Goal: Information Seeking & Learning: Learn about a topic

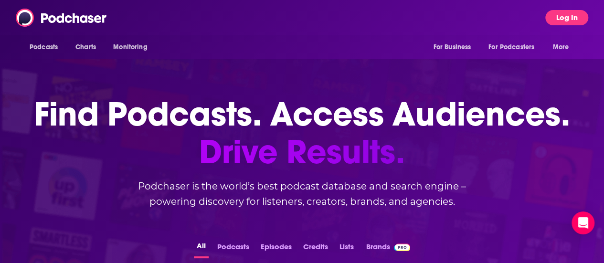
click at [557, 22] on button "Log In" at bounding box center [566, 17] width 43 height 15
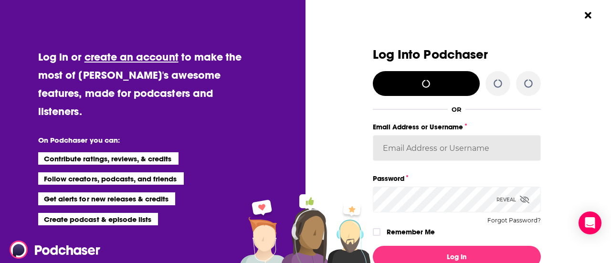
type input "[EMAIL_ADDRESS][PERSON_NAME][DOMAIN_NAME]"
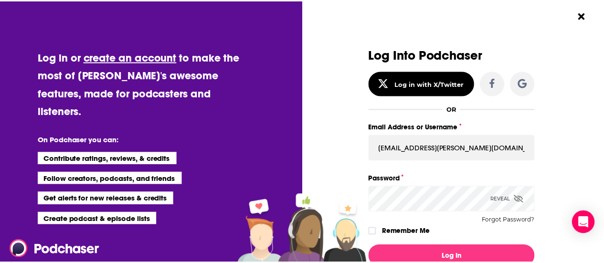
scroll to position [87, 0]
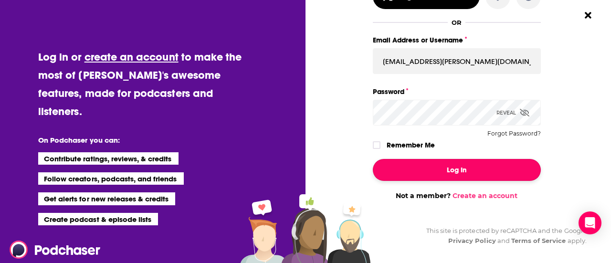
click at [456, 175] on button "Log In" at bounding box center [457, 170] width 168 height 22
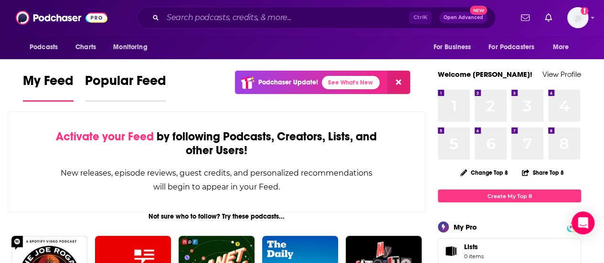
click at [129, 73] on span "Popular Feed" at bounding box center [125, 84] width 81 height 22
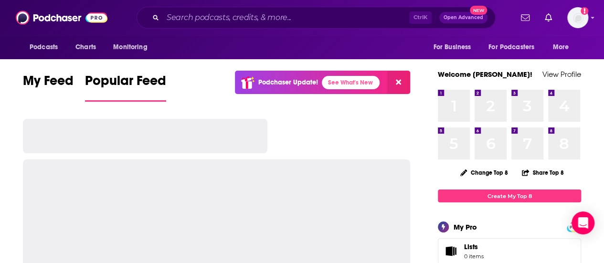
click at [407, 80] on button at bounding box center [398, 82] width 23 height 23
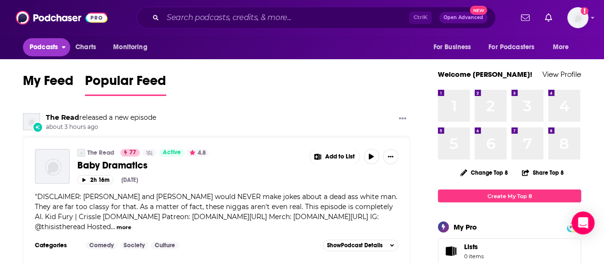
click at [51, 48] on span "Podcasts" at bounding box center [44, 47] width 28 height 13
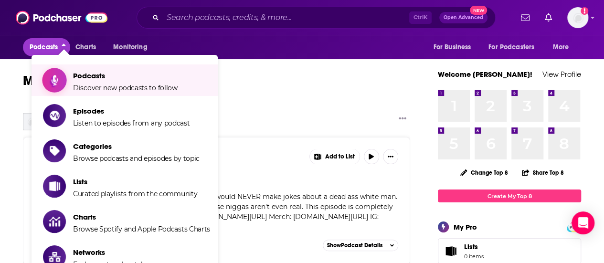
click at [95, 84] on span "Discover new podcasts to follow" at bounding box center [125, 88] width 105 height 9
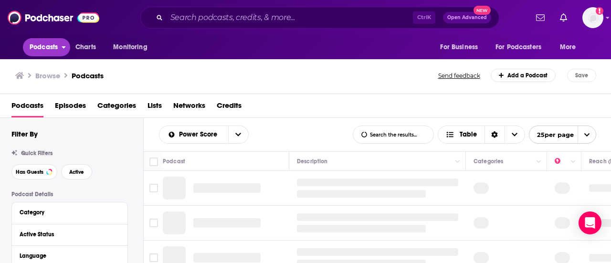
click at [62, 48] on button "Podcasts" at bounding box center [46, 47] width 47 height 18
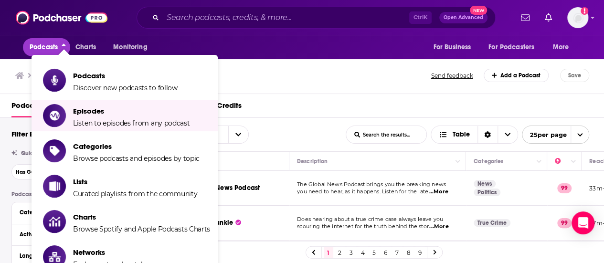
click at [287, 76] on div "Browse Podcasts" at bounding box center [223, 75] width 417 height 13
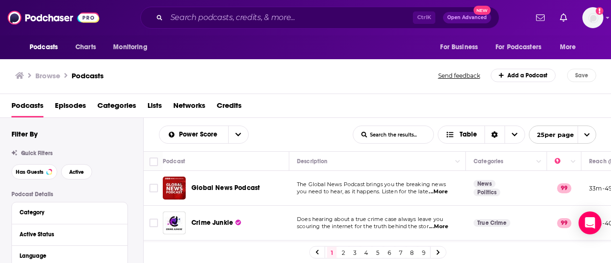
click at [123, 104] on span "Categories" at bounding box center [116, 108] width 39 height 20
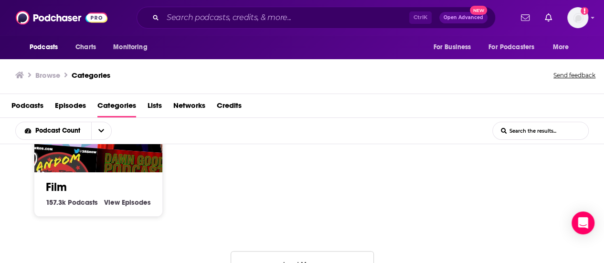
scroll to position [760, 0]
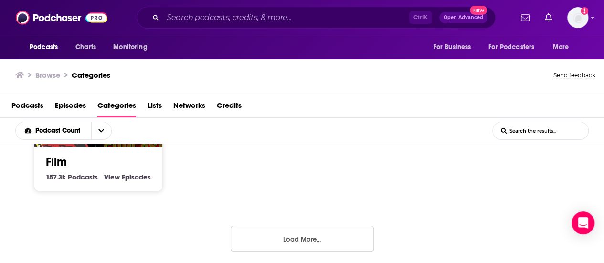
click at [296, 241] on button "Load More..." at bounding box center [302, 239] width 143 height 26
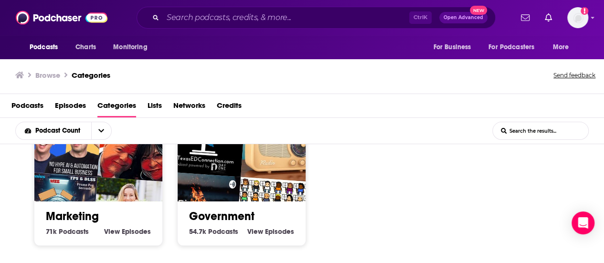
scroll to position [1435, 0]
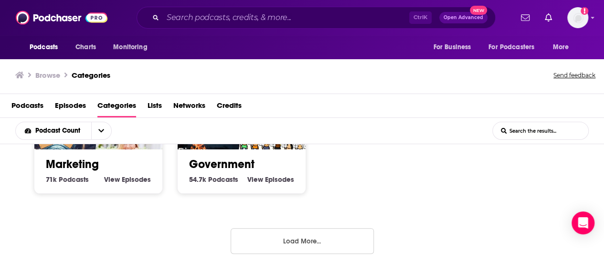
click at [313, 239] on button "Load More..." at bounding box center [302, 241] width 143 height 26
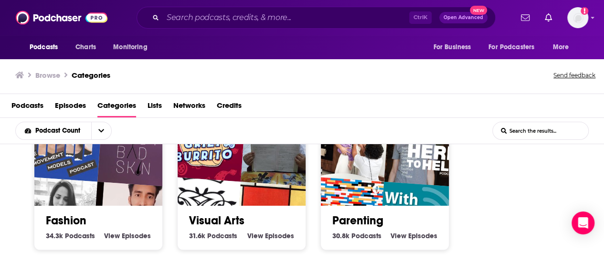
scroll to position [2109, 0]
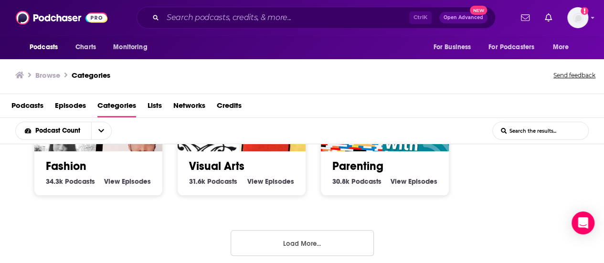
click at [279, 232] on button "Load More..." at bounding box center [302, 243] width 143 height 26
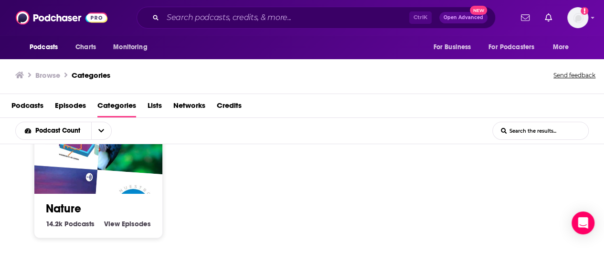
scroll to position [2918, 0]
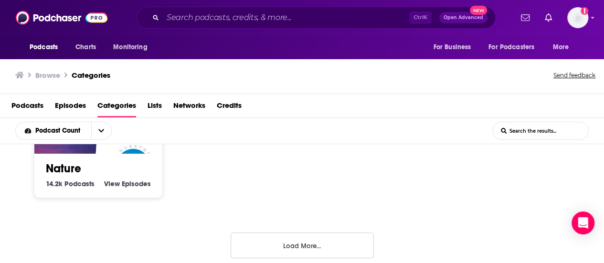
click at [297, 233] on button "Load More..." at bounding box center [302, 245] width 143 height 26
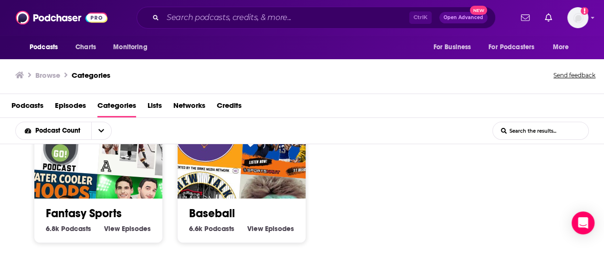
scroll to position [3592, 0]
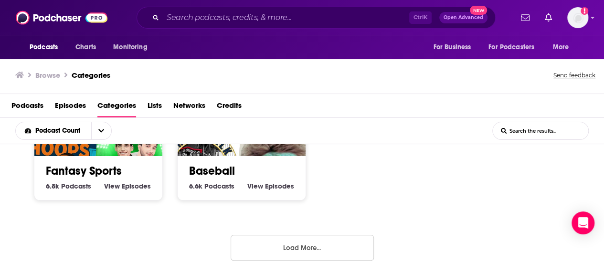
click at [303, 235] on button "Load More..." at bounding box center [302, 248] width 143 height 26
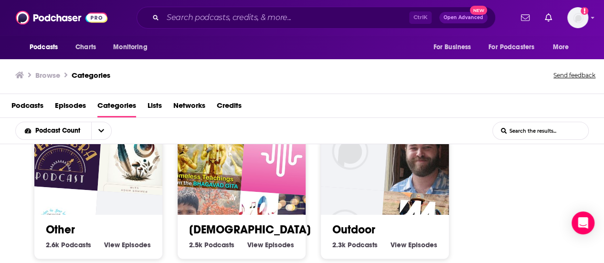
scroll to position [4266, 0]
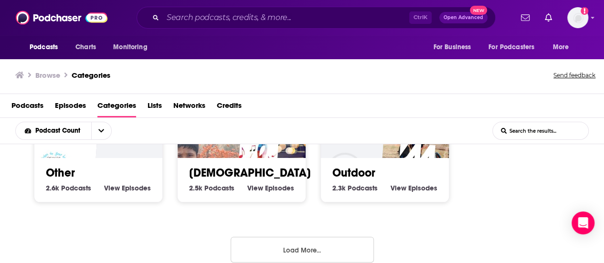
click at [306, 237] on button "Load More..." at bounding box center [302, 250] width 143 height 26
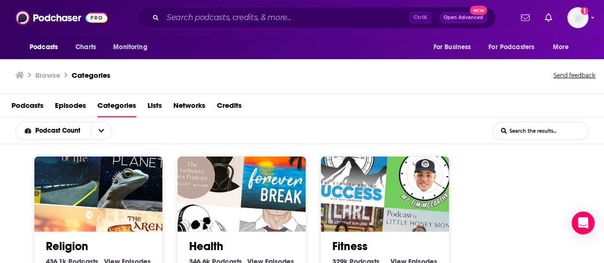
scroll to position [0, 0]
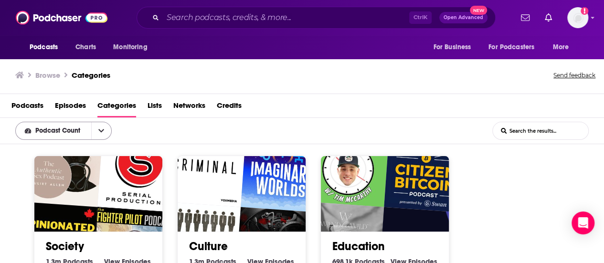
click at [106, 125] on button "open menu" at bounding box center [101, 130] width 20 height 17
click at [106, 125] on button "close menu" at bounding box center [101, 130] width 20 height 17
click at [106, 125] on button "open menu" at bounding box center [101, 130] width 20 height 17
click at [103, 127] on icon "close menu" at bounding box center [101, 130] width 6 height 7
click at [77, 131] on span "Podcast Count" at bounding box center [59, 130] width 48 height 7
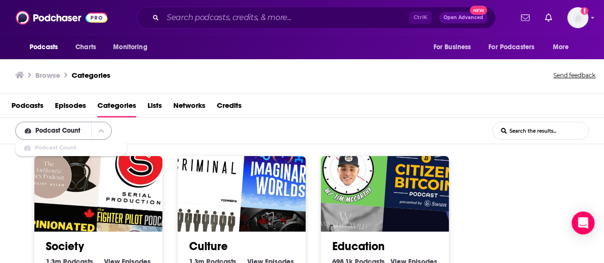
click at [77, 131] on span "Podcast Count" at bounding box center [59, 130] width 48 height 7
click at [533, 129] on input "List Search Input" at bounding box center [540, 130] width 95 height 17
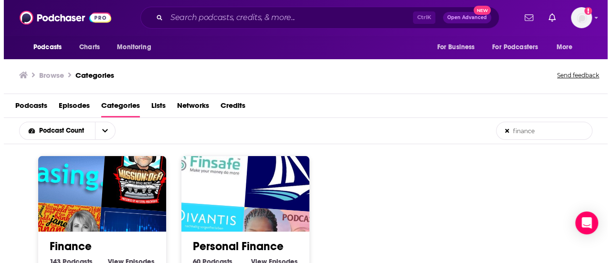
scroll to position [47, 0]
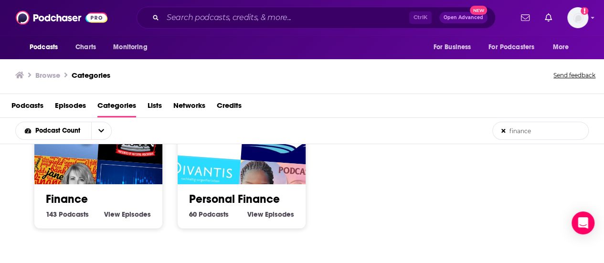
type input "finance"
click at [91, 172] on img "Financial Therapy" at bounding box center [56, 196] width 82 height 82
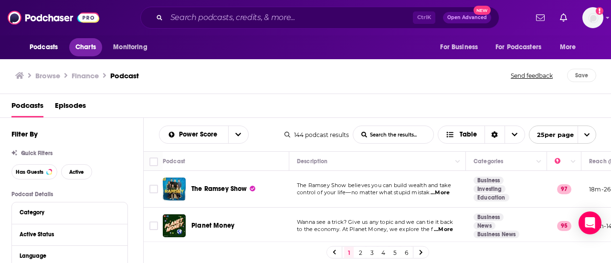
click at [80, 44] on span "Charts" at bounding box center [85, 47] width 21 height 13
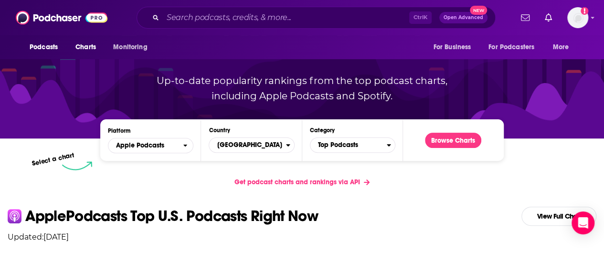
scroll to position [83, 0]
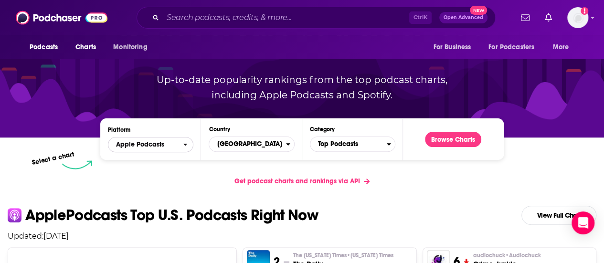
click at [183, 144] on icon "open menu" at bounding box center [185, 144] width 4 height 7
click at [192, 100] on p "Up-to-date popularity rankings from the top podcast charts, including Apple Pod…" at bounding box center [302, 87] width 328 height 31
click at [372, 142] on span "Top Podcasts" at bounding box center [348, 144] width 76 height 16
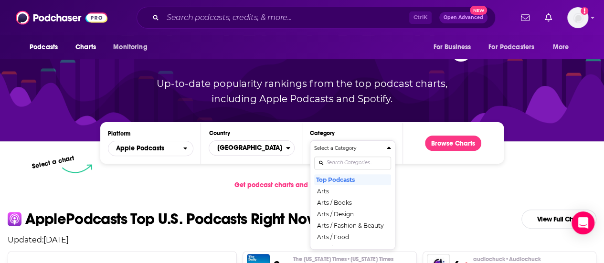
scroll to position [80, 0]
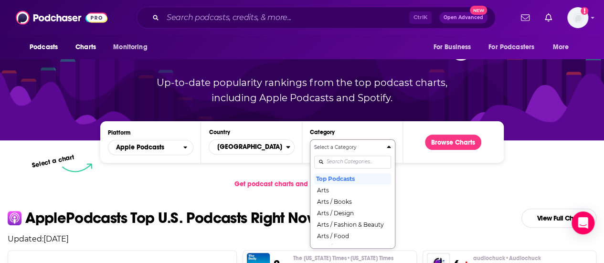
click at [375, 127] on div "Podcast Charts & Rankings Up-to-date popularity rankings from the top podcast c…" at bounding box center [302, 59] width 410 height 154
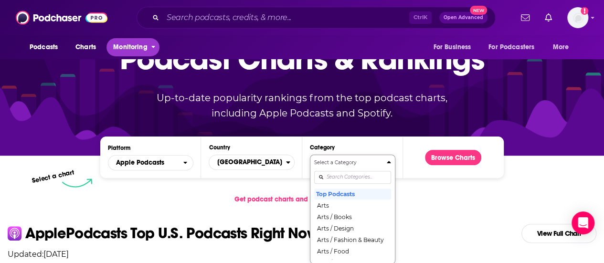
click at [128, 44] on span "Monitoring" at bounding box center [130, 47] width 34 height 13
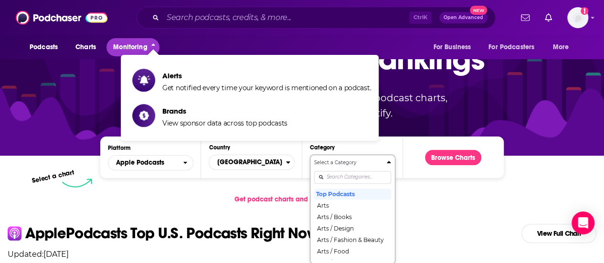
click at [128, 44] on span "Monitoring" at bounding box center [130, 47] width 34 height 13
